Goal: Communication & Community: Answer question/provide support

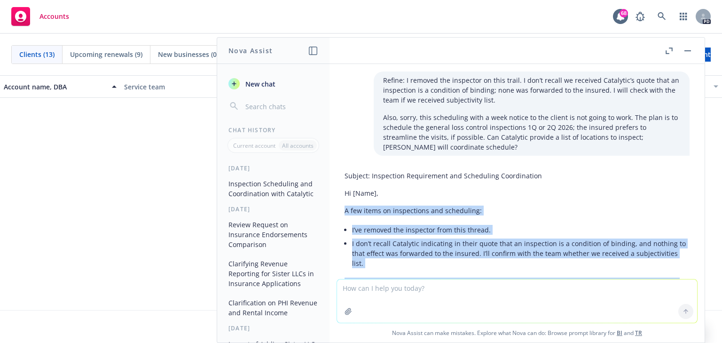
scroll to position [66, 0]
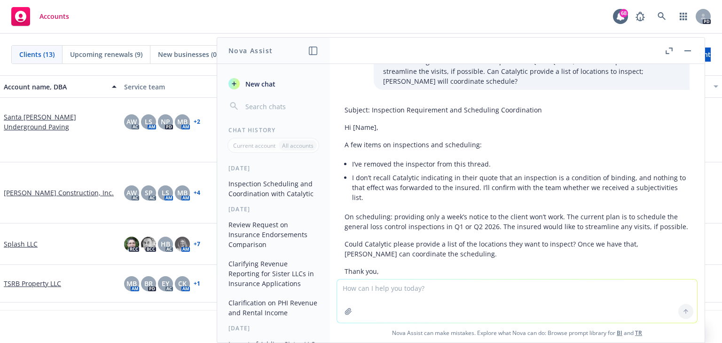
click at [359, 295] on textarea at bounding box center [517, 300] width 360 height 43
type textarea "r"
paste textarea "Thank you for your email. First, thank you so much for providing the quote in M…"
type textarea "polish: Thank you for your email. First, thank you so much for providing the qu…"
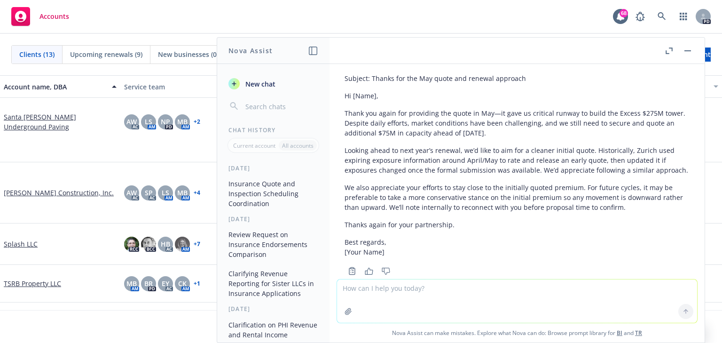
scroll to position [467, 0]
click at [365, 107] on p "Thank you again for providing the quote in May—it gave us critical runway to bu…" at bounding box center [517, 122] width 345 height 30
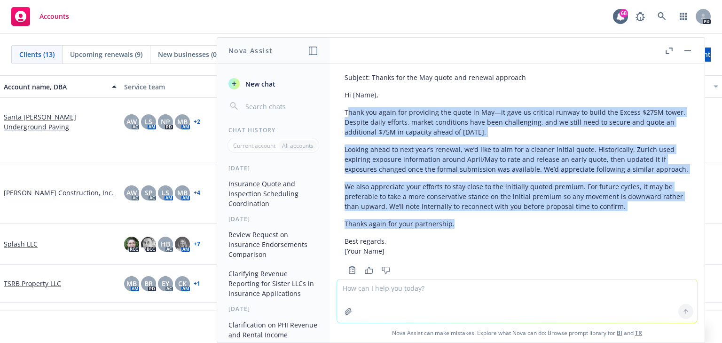
drag, startPoint x: 348, startPoint y: 93, endPoint x: 449, endPoint y: 200, distance: 147.6
click at [449, 200] on div "Subject: Thanks for the May quote and renewal approach Hi [Name], Thank you aga…" at bounding box center [517, 164] width 345 height 191
click at [383, 144] on p "Looking ahead to next year’s renewal, we’d like to aim for a cleaner initial qu…" at bounding box center [517, 159] width 345 height 30
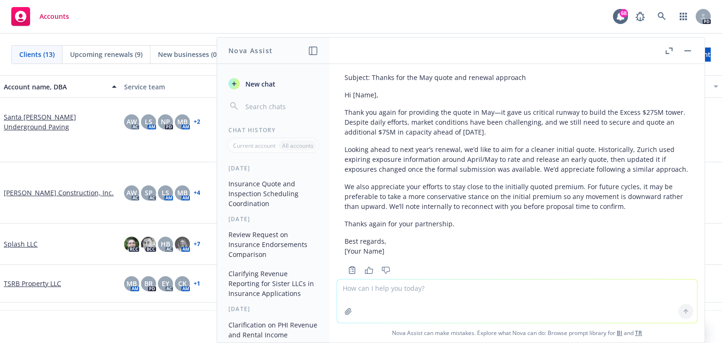
click at [344, 91] on div "Subject: Thanks for the May quote and renewal approach Hi [Name], Thank you aga…" at bounding box center [517, 173] width 360 height 208
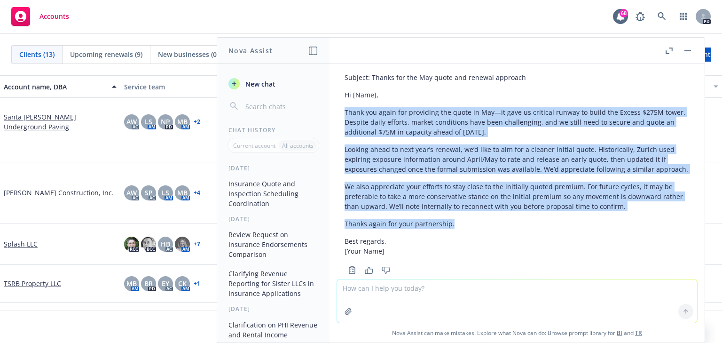
drag, startPoint x: 345, startPoint y: 91, endPoint x: 454, endPoint y: 202, distance: 156.2
click at [454, 202] on div "Subject: Thanks for the May quote and renewal approach Hi [Name], Thank you aga…" at bounding box center [517, 164] width 345 height 191
copy div "Thank you again for providing the quote in May—it gave us critical runway to bu…"
